Goal: Task Accomplishment & Management: Use online tool/utility

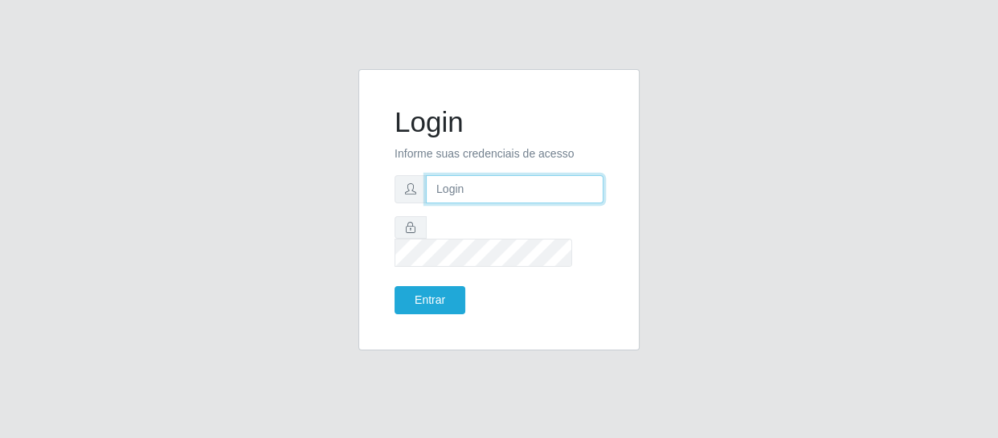
click at [523, 198] on input "text" at bounding box center [515, 189] width 178 height 28
type input "[EMAIL_ADDRESS][DOMAIN_NAME]"
click at [579, 195] on input "[EMAIL_ADDRESS][DOMAIN_NAME]" at bounding box center [515, 189] width 178 height 28
click at [580, 195] on input "[EMAIL_ADDRESS][DOMAIN_NAME]" at bounding box center [515, 189] width 178 height 28
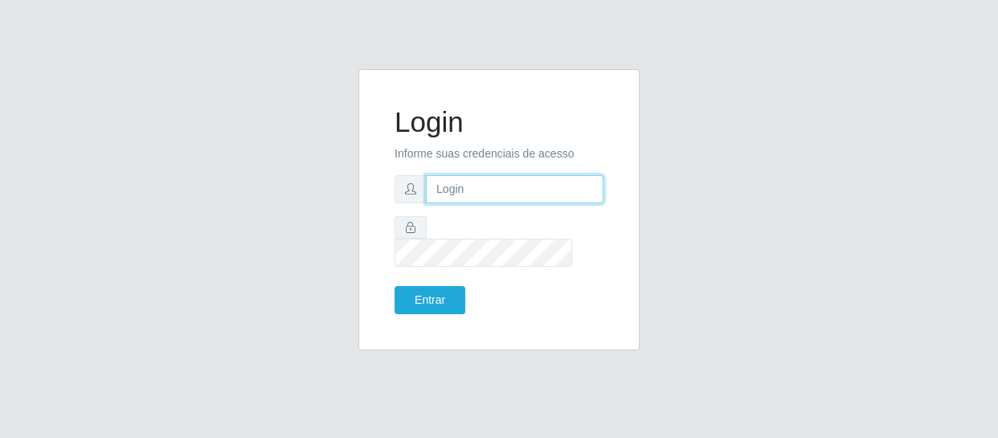
click at [585, 195] on input "text" at bounding box center [515, 189] width 178 height 28
type input "[EMAIL_ADDRESS][DOMAIN_NAME]"
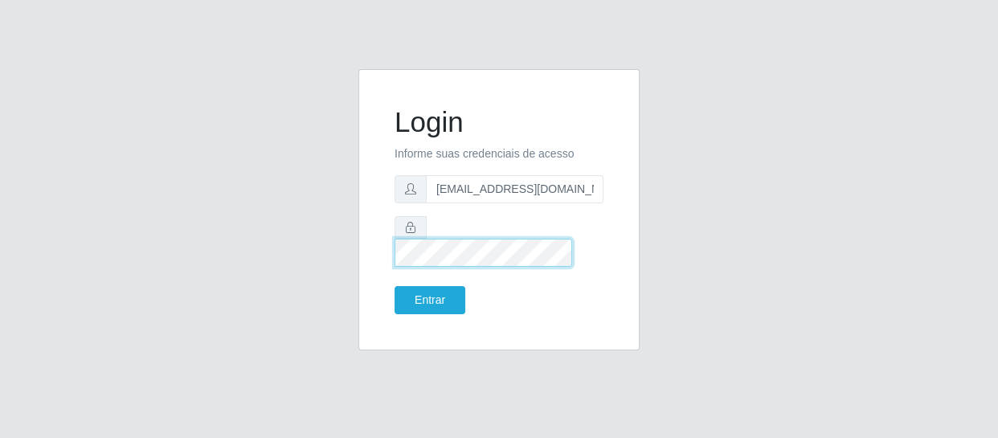
click at [394, 286] on button "Entrar" at bounding box center [429, 300] width 71 height 28
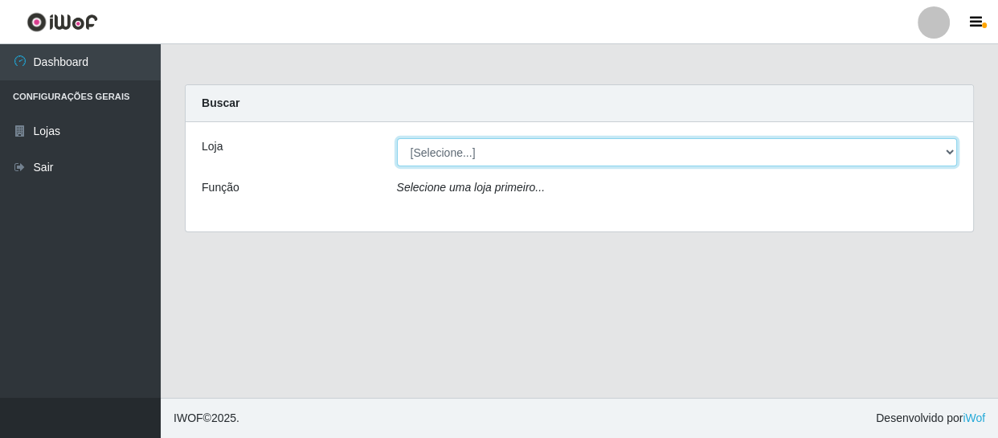
click at [948, 154] on select "[Selecione...] SuperFácil Atacado - São Gonçalo do Amarante" at bounding box center [677, 152] width 561 height 28
select select "408"
click at [397, 138] on select "[Selecione...] SuperFácil Atacado - São Gonçalo do Amarante" at bounding box center [677, 152] width 561 height 28
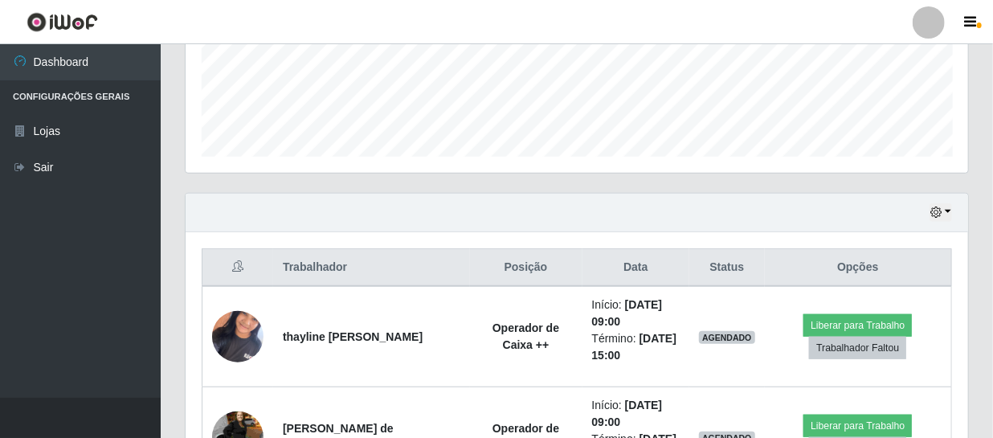
scroll to position [438, 0]
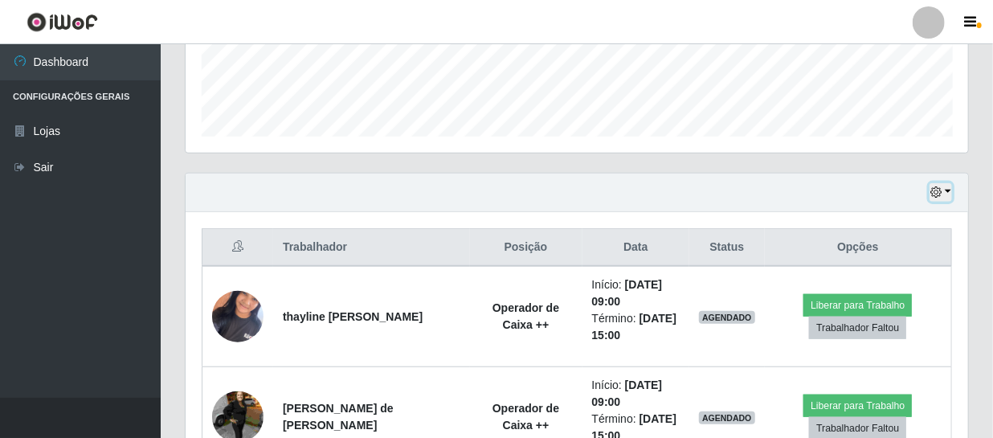
click at [938, 190] on icon "button" at bounding box center [935, 191] width 11 height 11
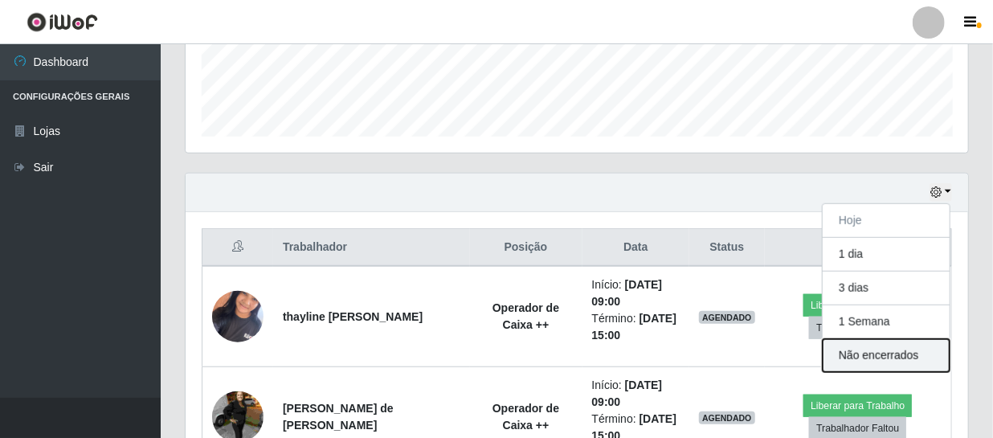
click at [895, 353] on button "Não encerrados" at bounding box center [886, 355] width 127 height 33
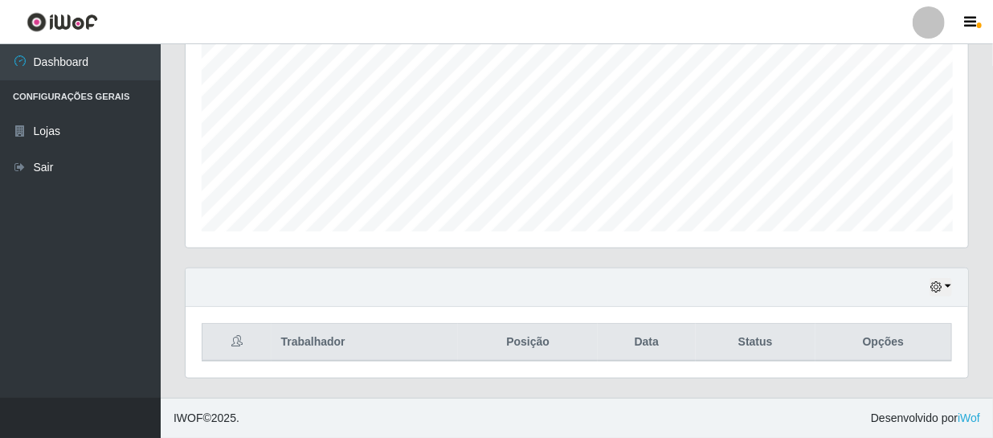
scroll to position [342, 0]
click at [936, 288] on icon "button" at bounding box center [935, 287] width 11 height 11
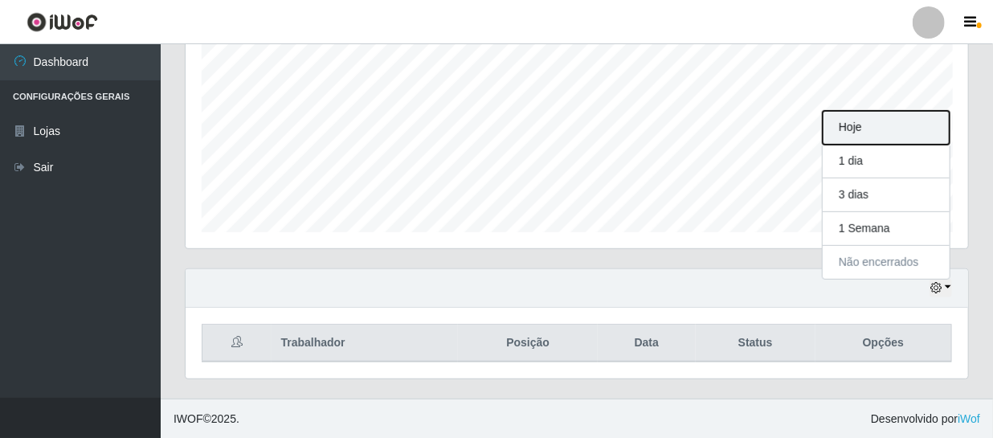
click at [864, 132] on button "Hoje" at bounding box center [886, 128] width 127 height 34
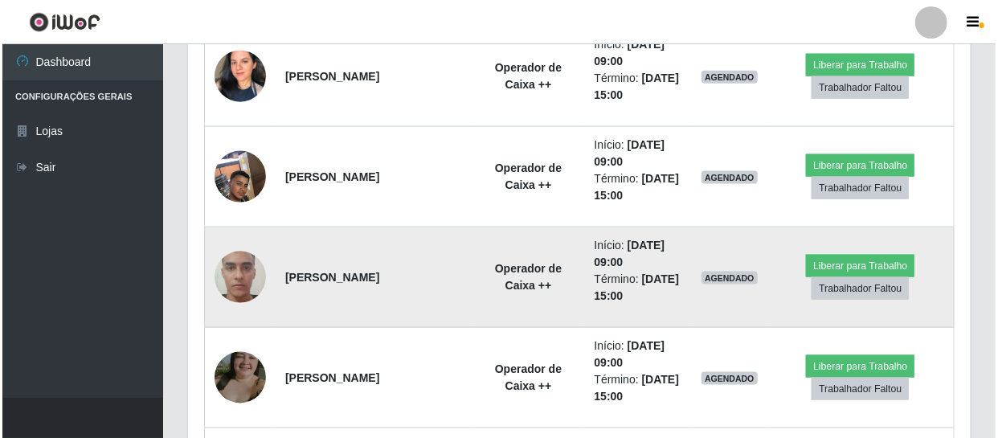
scroll to position [853, 0]
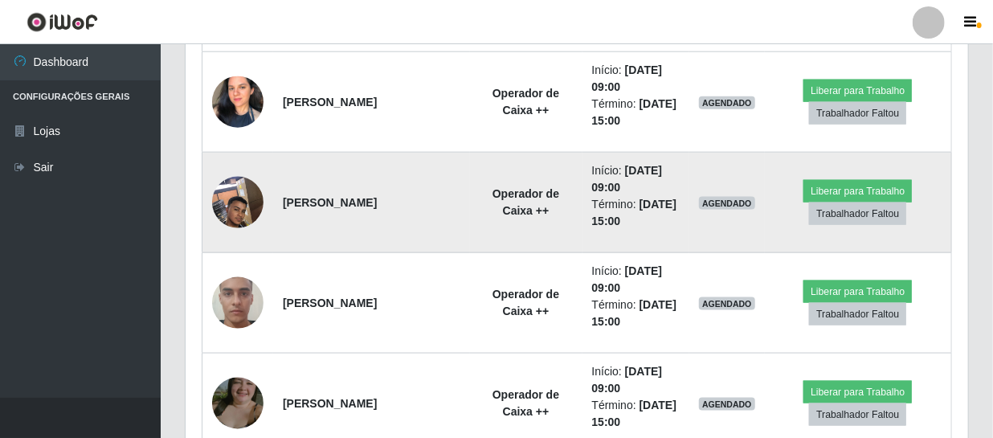
click at [238, 201] on img at bounding box center [237, 202] width 51 height 68
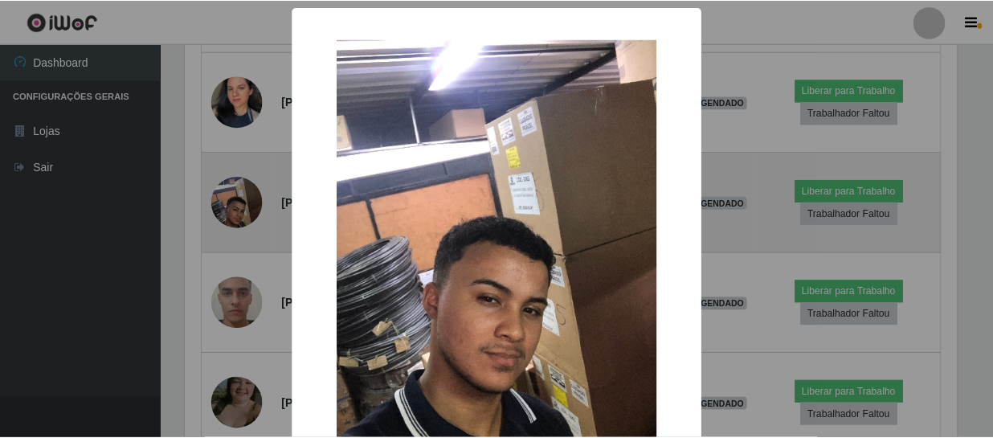
scroll to position [333, 775]
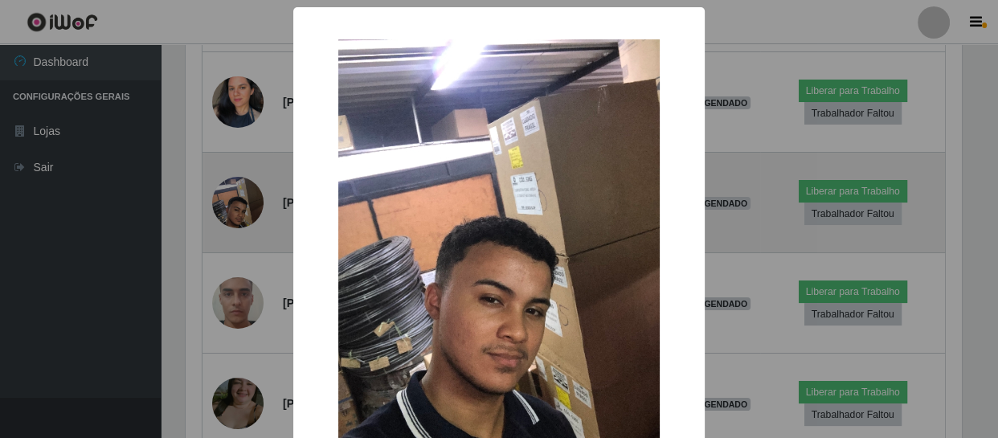
click at [238, 201] on div "× OK Cancel" at bounding box center [499, 219] width 998 height 438
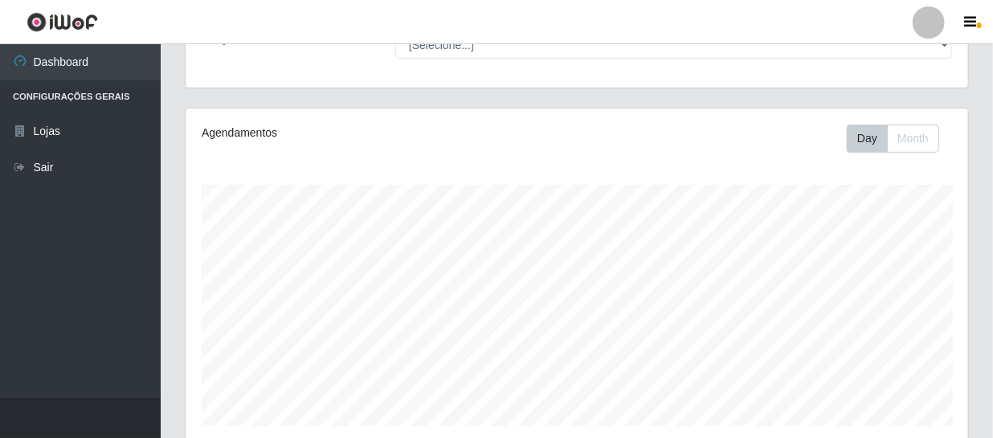
scroll to position [123, 0]
